Goal: Task Accomplishment & Management: Manage account settings

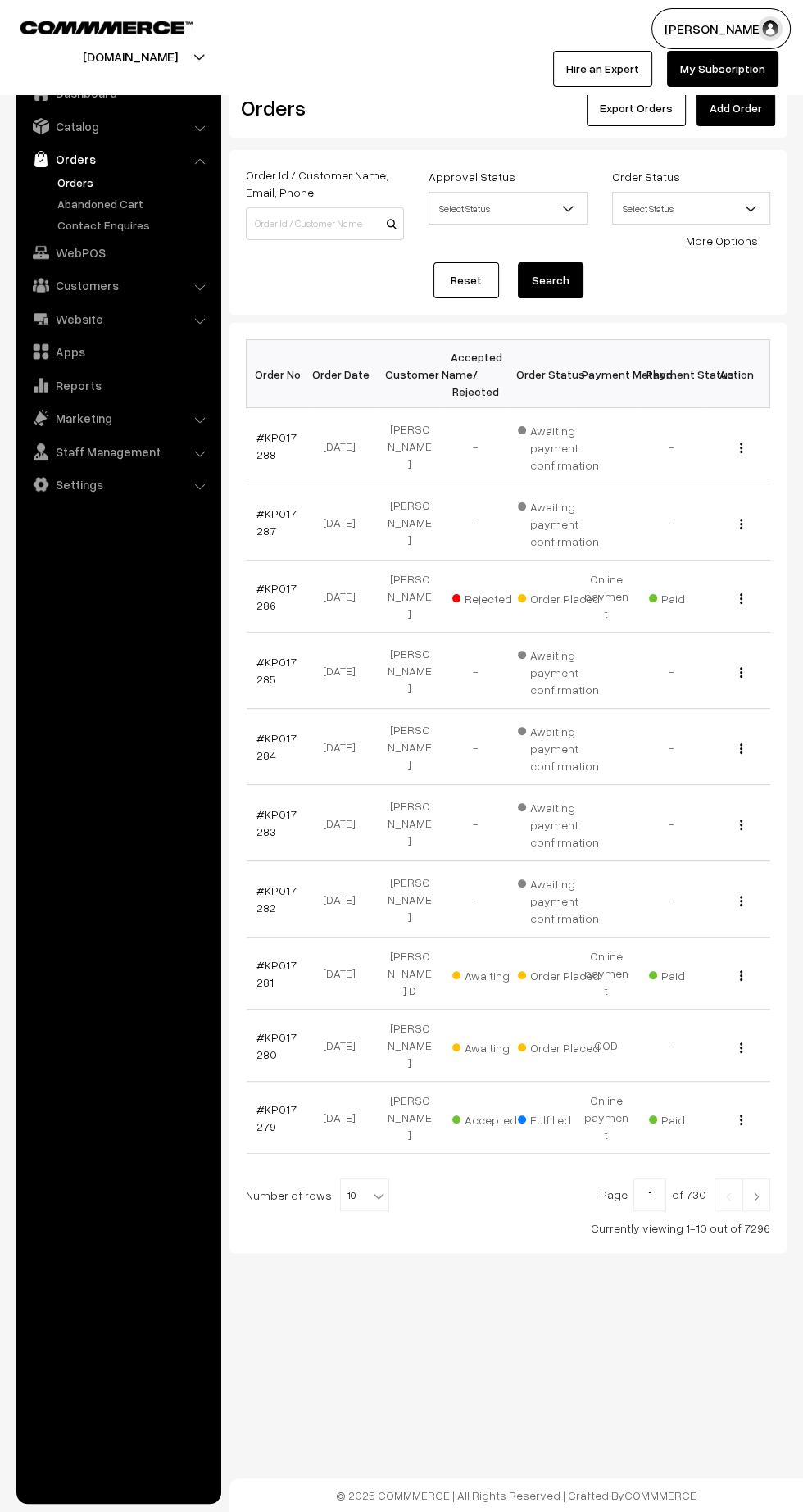
click at [261, 1030] on link "#KP017280" at bounding box center [276, 1046] width 40 height 32
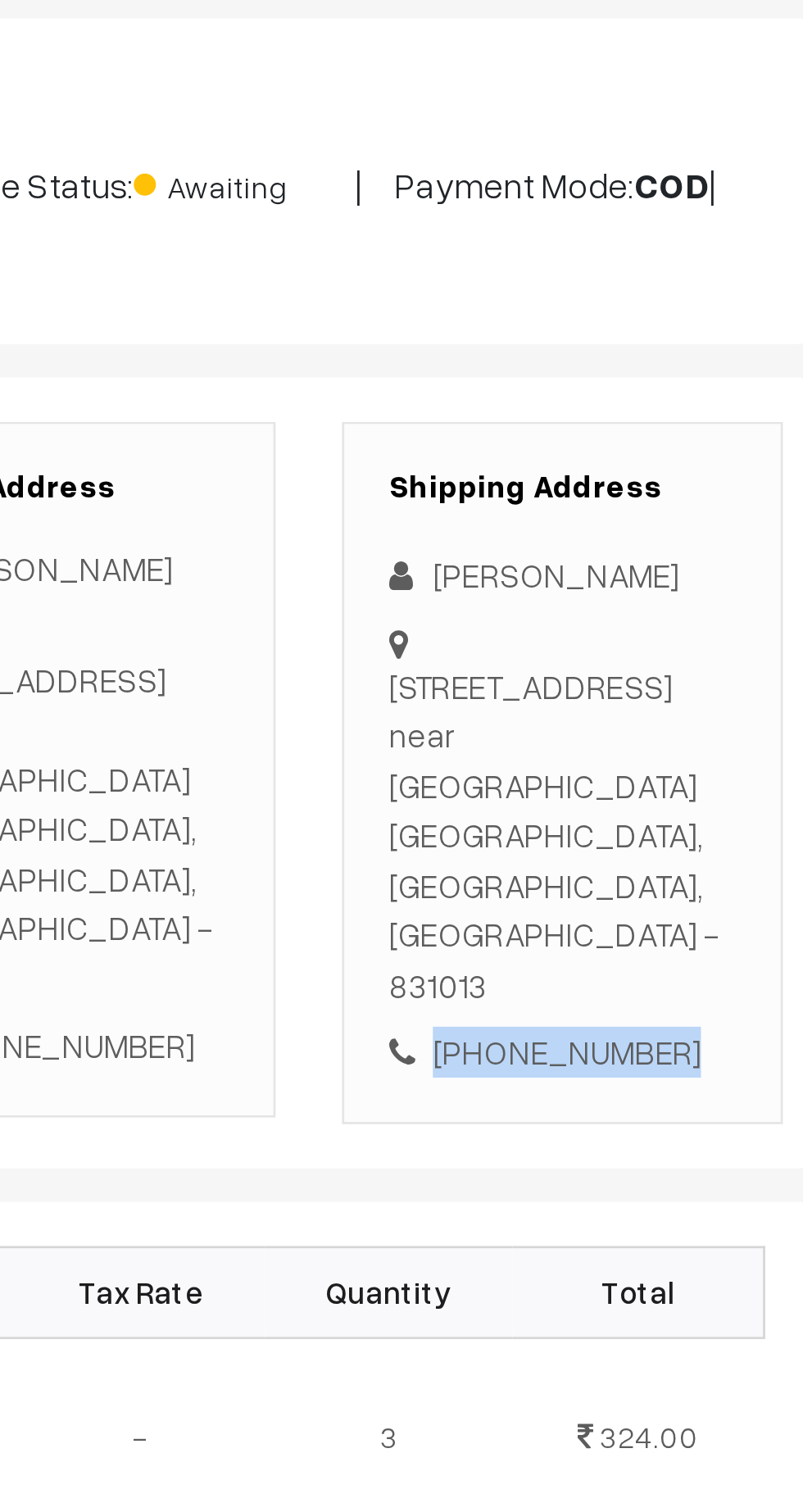
click at [708, 544] on div "+91 7320075267" at bounding box center [695, 553] width 129 height 19
